Goal: Register for event/course

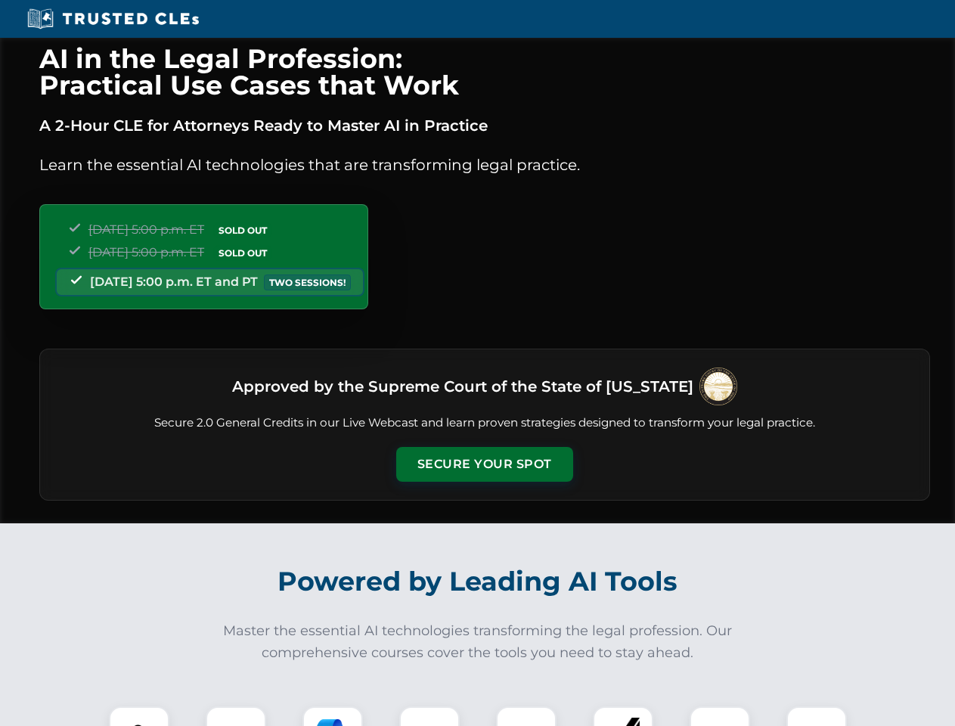
click at [484, 464] on button "Secure Your Spot" at bounding box center [484, 464] width 177 height 35
click at [139, 716] on img at bounding box center [139, 736] width 44 height 44
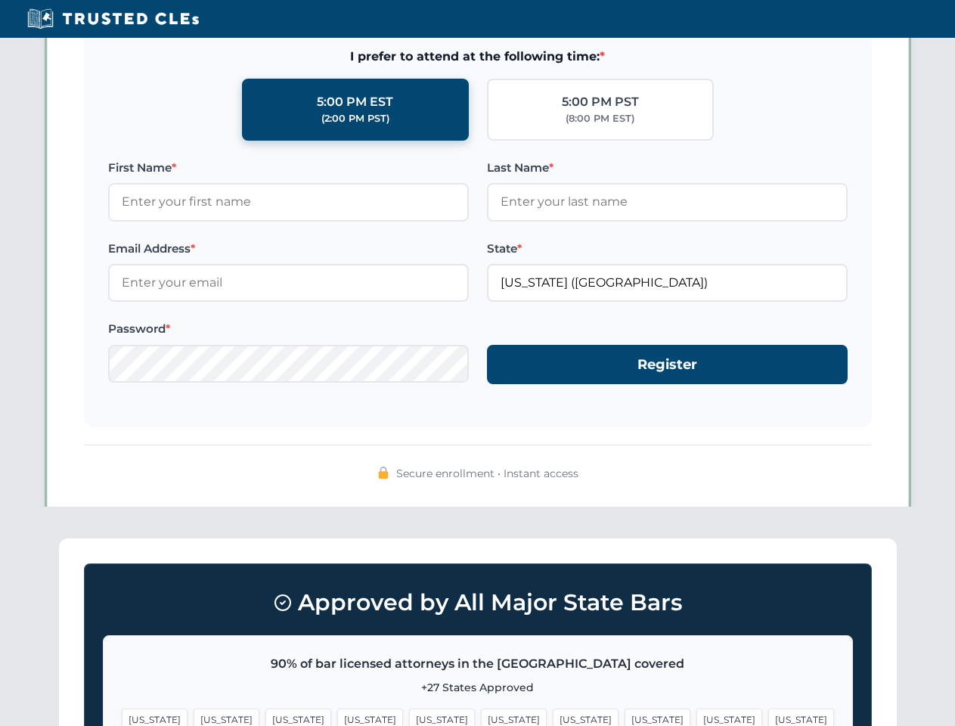
click at [553, 716] on span "[US_STATE]" at bounding box center [586, 719] width 66 height 22
click at [696, 716] on span "[US_STATE]" at bounding box center [729, 719] width 66 height 22
